Goal: Task Accomplishment & Management: Use online tool/utility

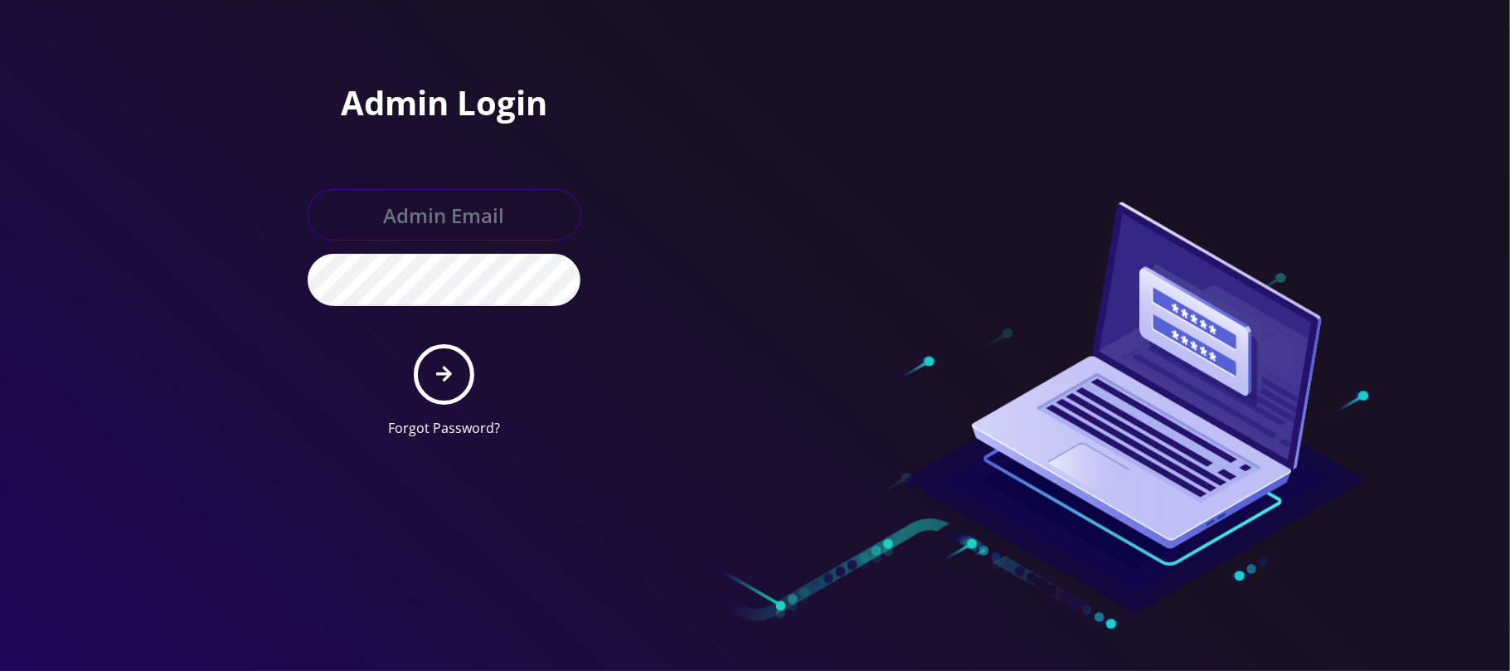
type input "[PERSON_NAME][EMAIL_ADDRESS][DOMAIN_NAME]"
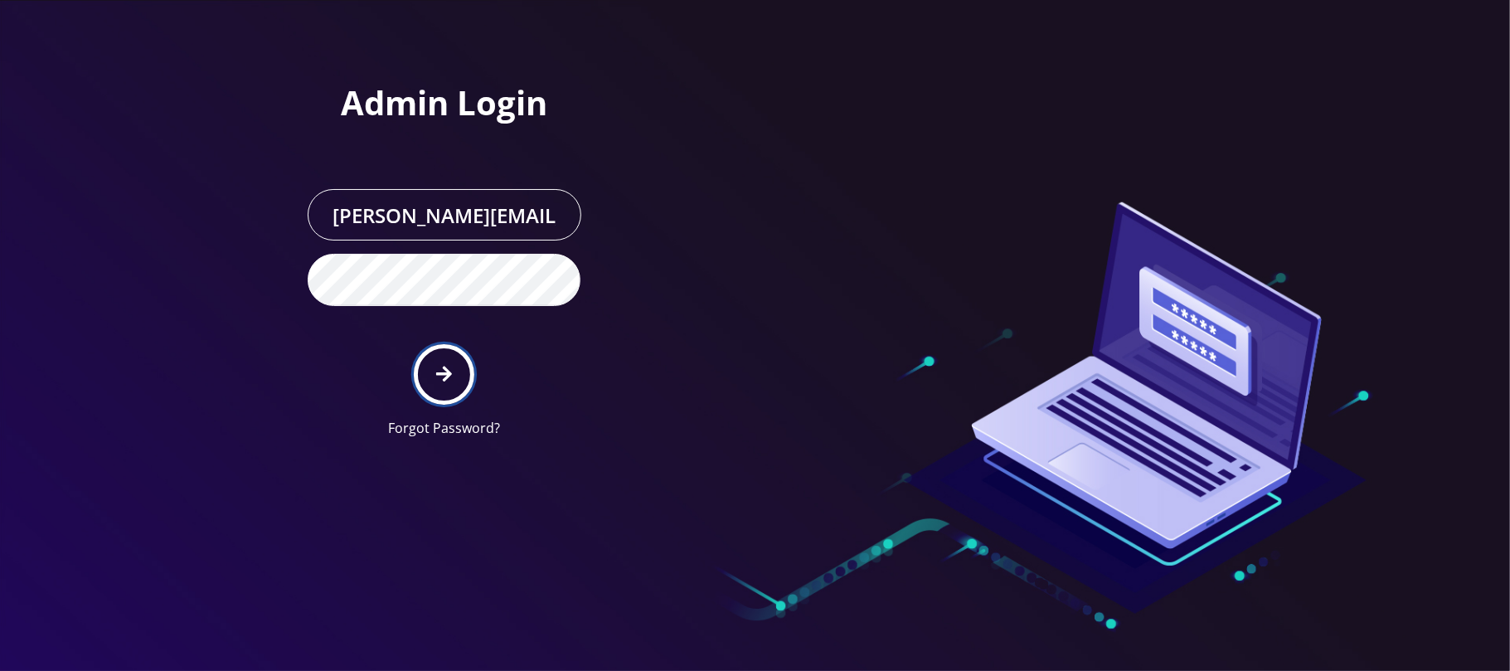
click at [445, 385] on button "submit" at bounding box center [444, 374] width 61 height 61
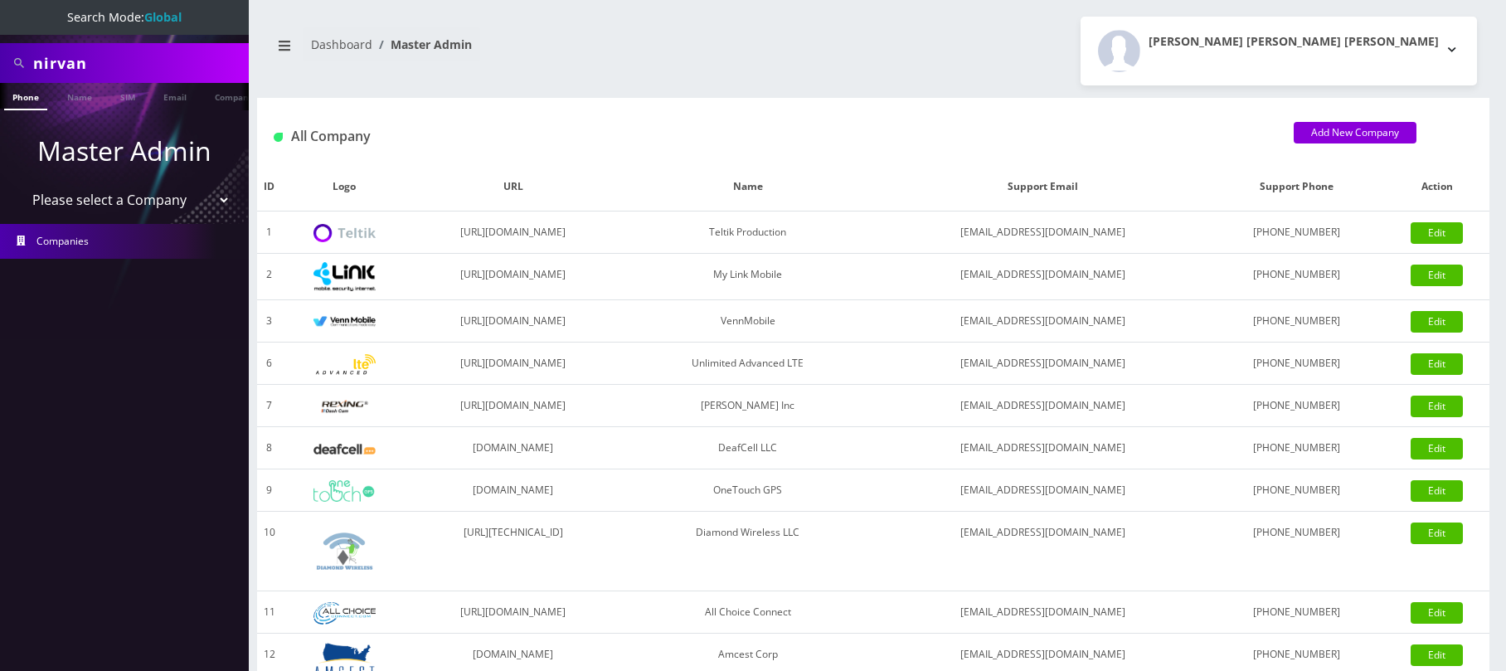
click at [120, 201] on select "Please select a Company Teltik Production My Link Mobile VennMobile Unlimited A…" at bounding box center [124, 200] width 211 height 32
select select "13"
click at [19, 184] on select "Please select a Company Teltik Production My Link Mobile VennMobile Unlimited A…" at bounding box center [124, 200] width 211 height 32
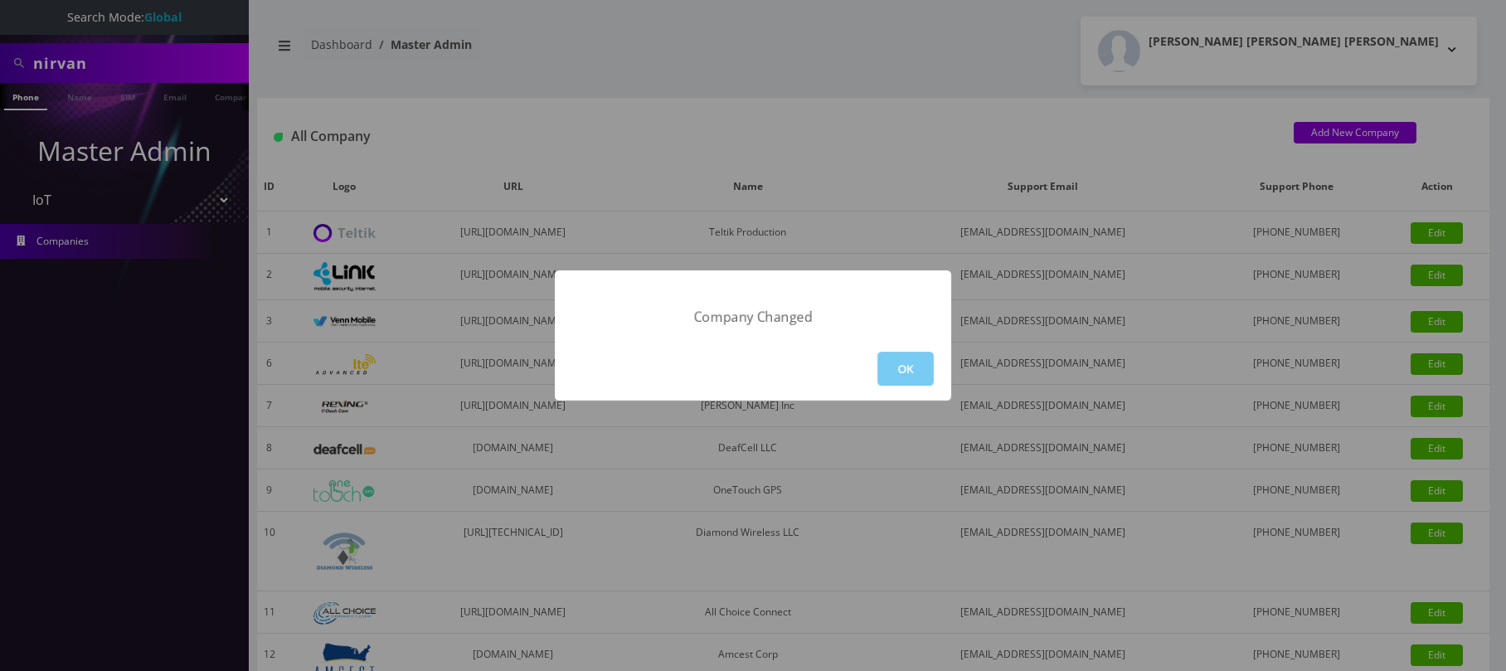
click at [904, 373] on button "OK" at bounding box center [905, 369] width 56 height 34
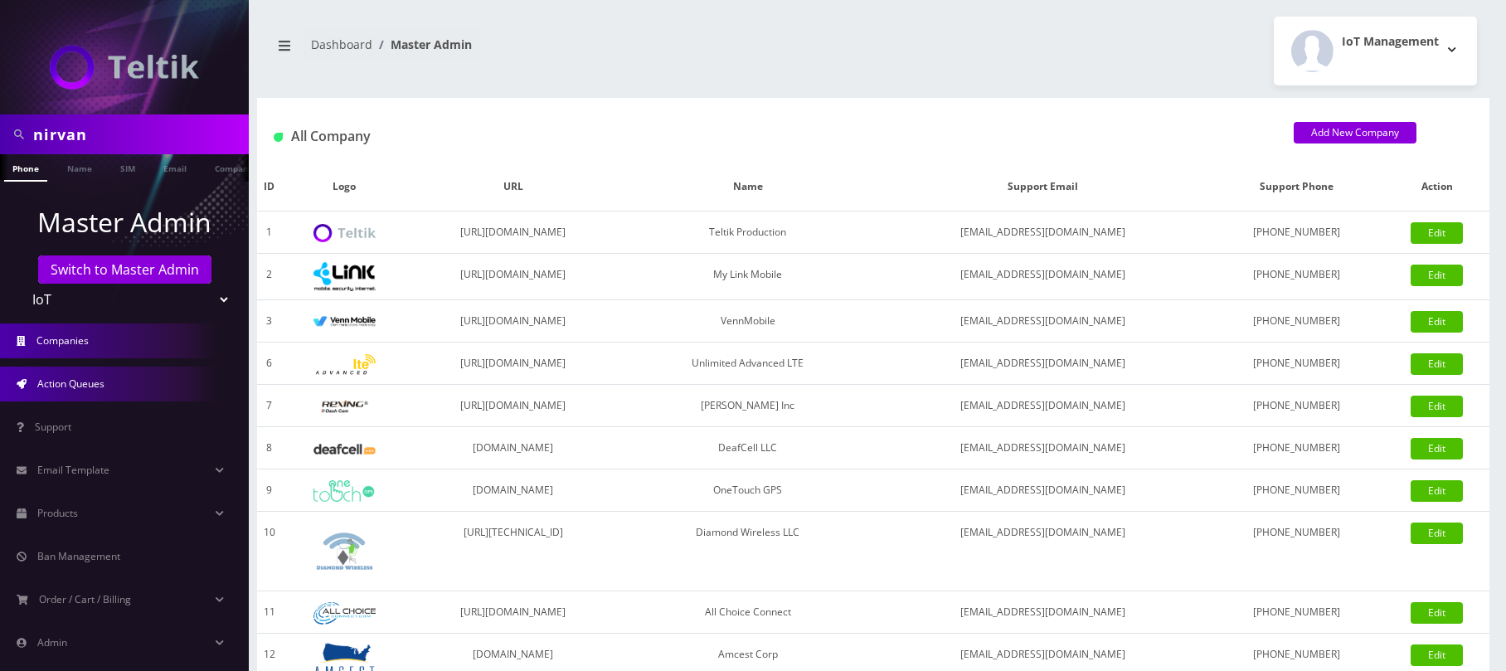
click at [94, 386] on span "Action Queues" at bounding box center [70, 384] width 67 height 14
